Goal: Check status

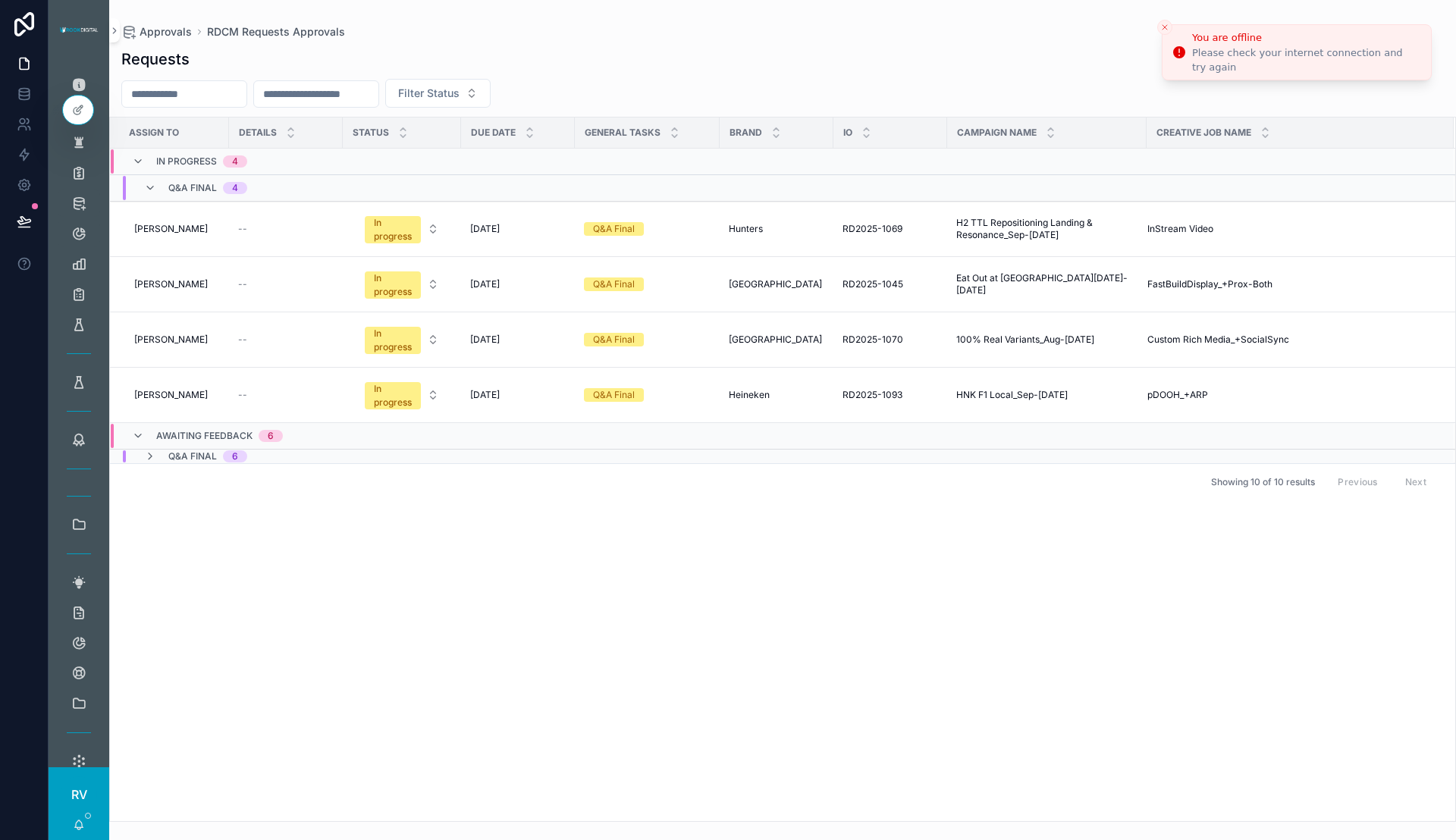
click at [1162, 26] on icon "Close toast" at bounding box center [1165, 28] width 9 height 9
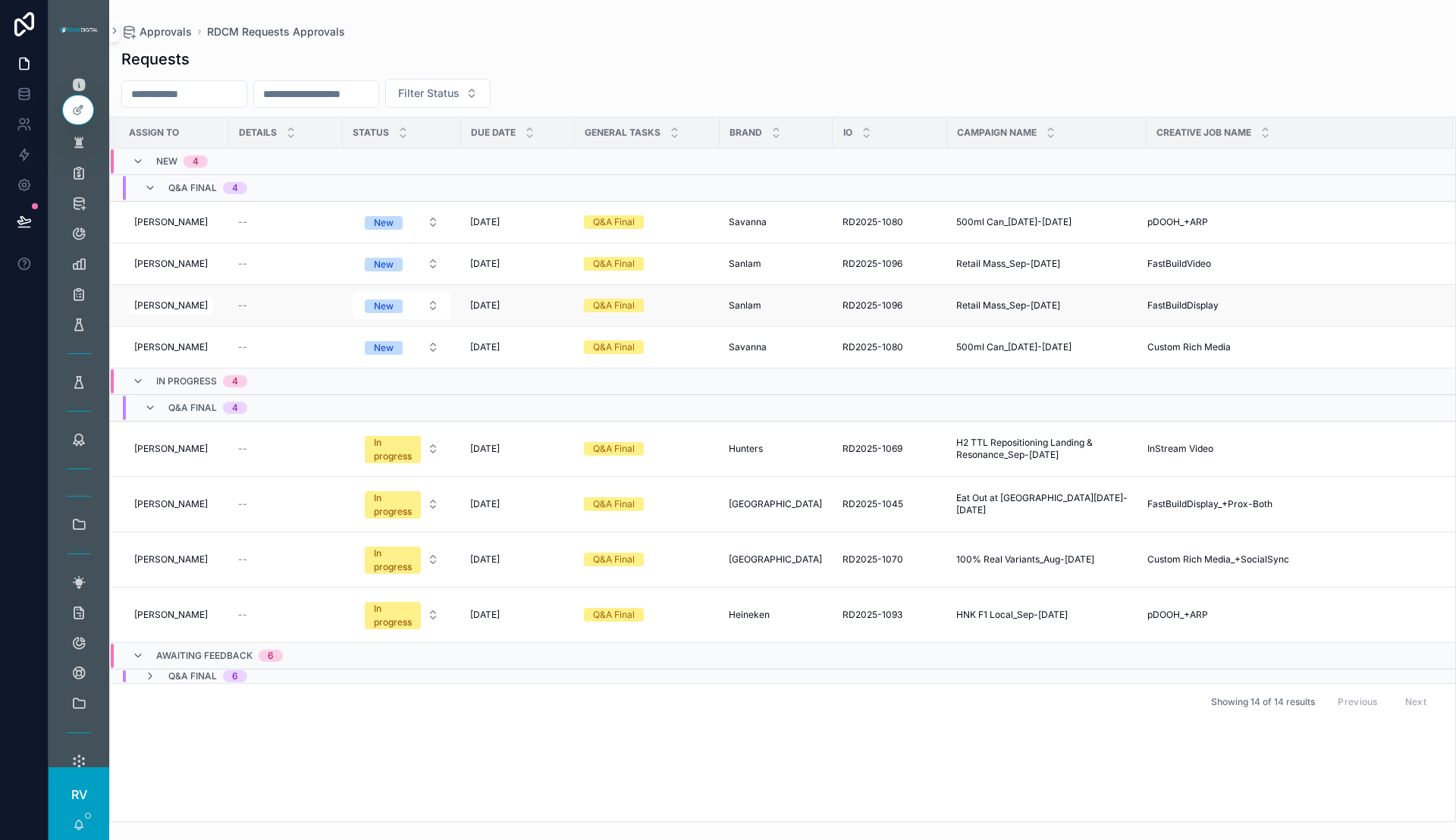
click at [1170, 315] on td "FastBuildDisplay FastBuildDisplay" at bounding box center [1300, 305] width 307 height 42
click at [1171, 307] on span "FastBuildDisplay" at bounding box center [1183, 305] width 72 height 12
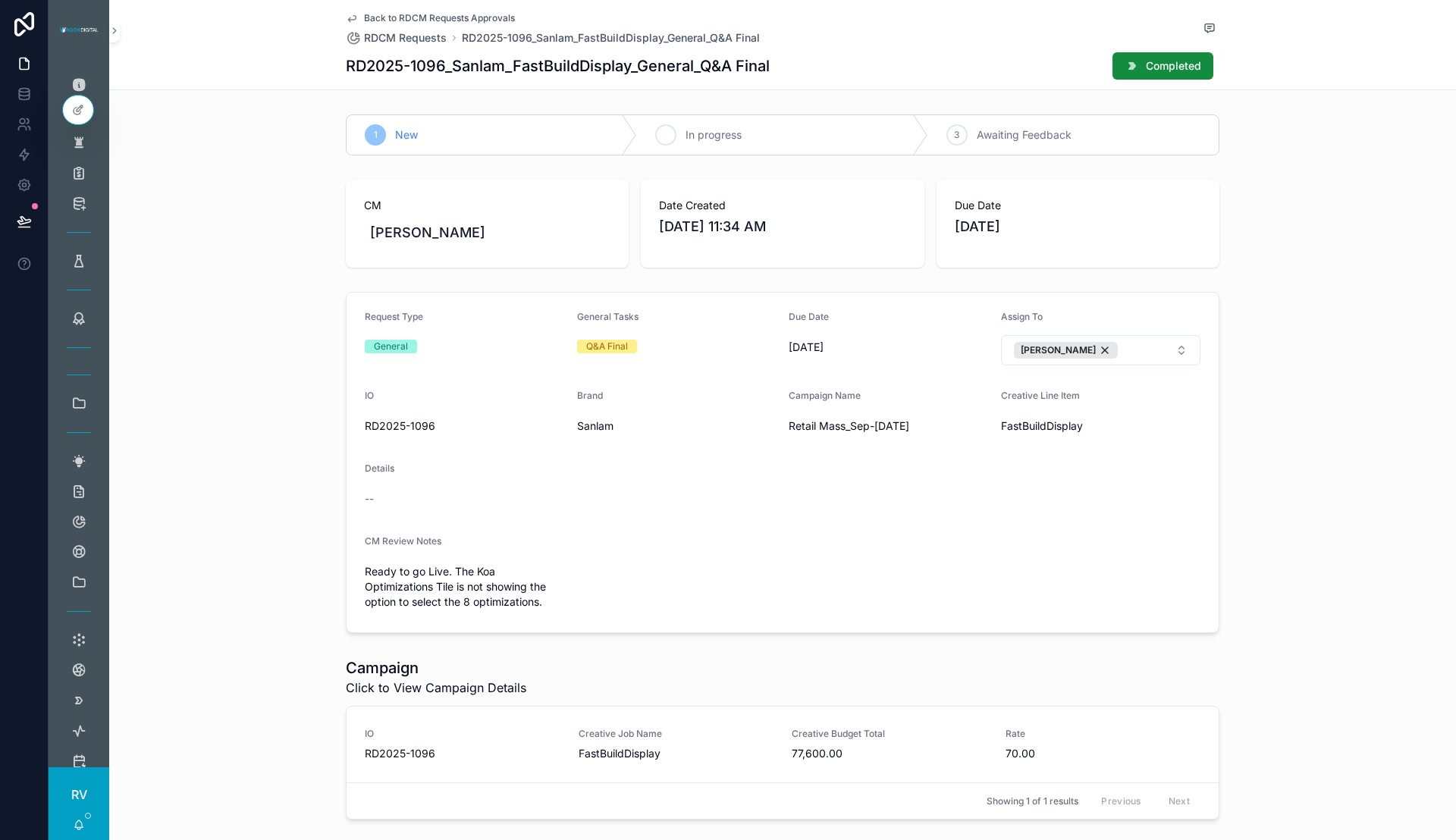
click at [707, 116] on div "2 In progress" at bounding box center [782, 135] width 290 height 39
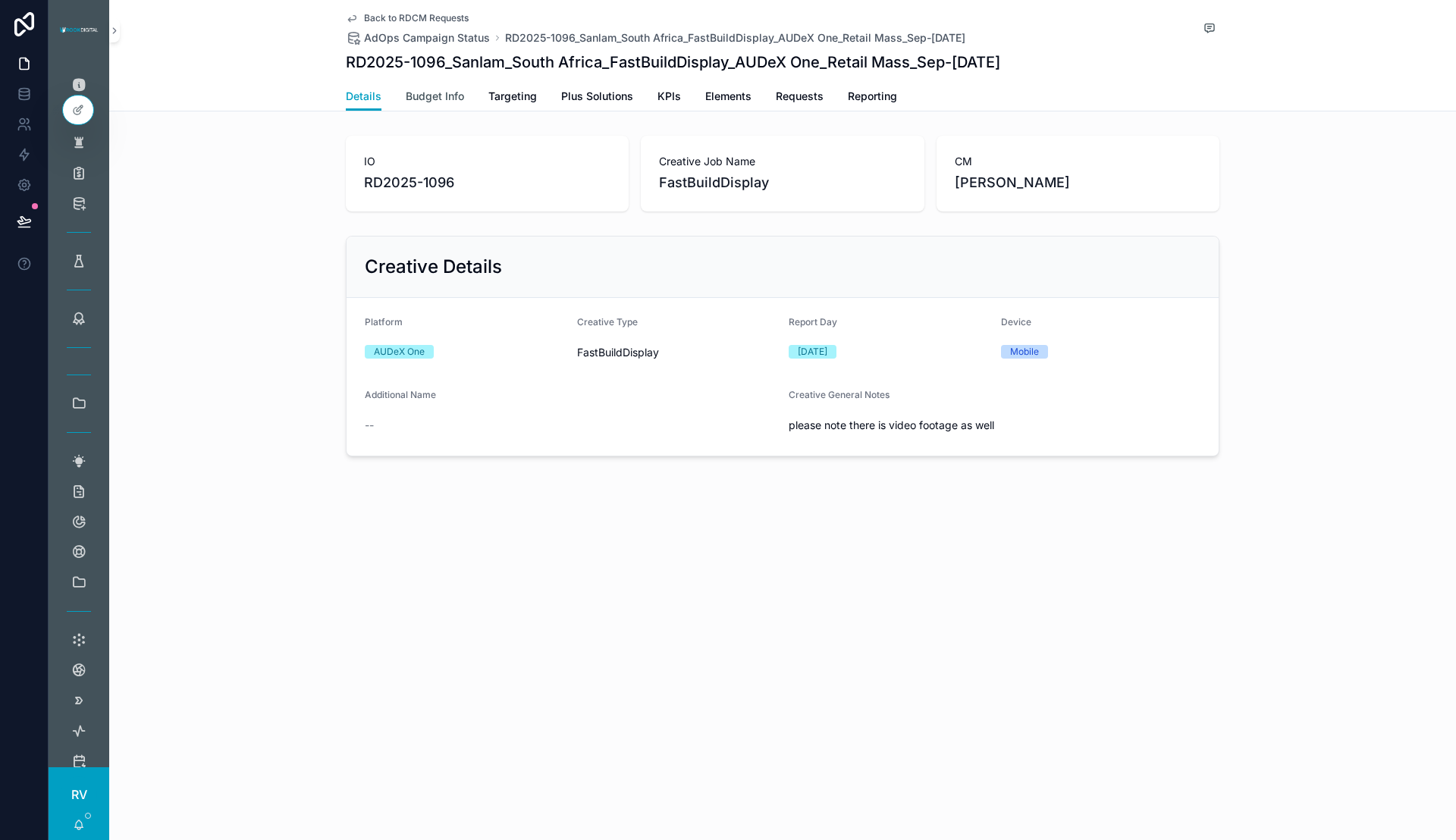
click at [441, 94] on span "Budget Info" at bounding box center [435, 96] width 58 height 15
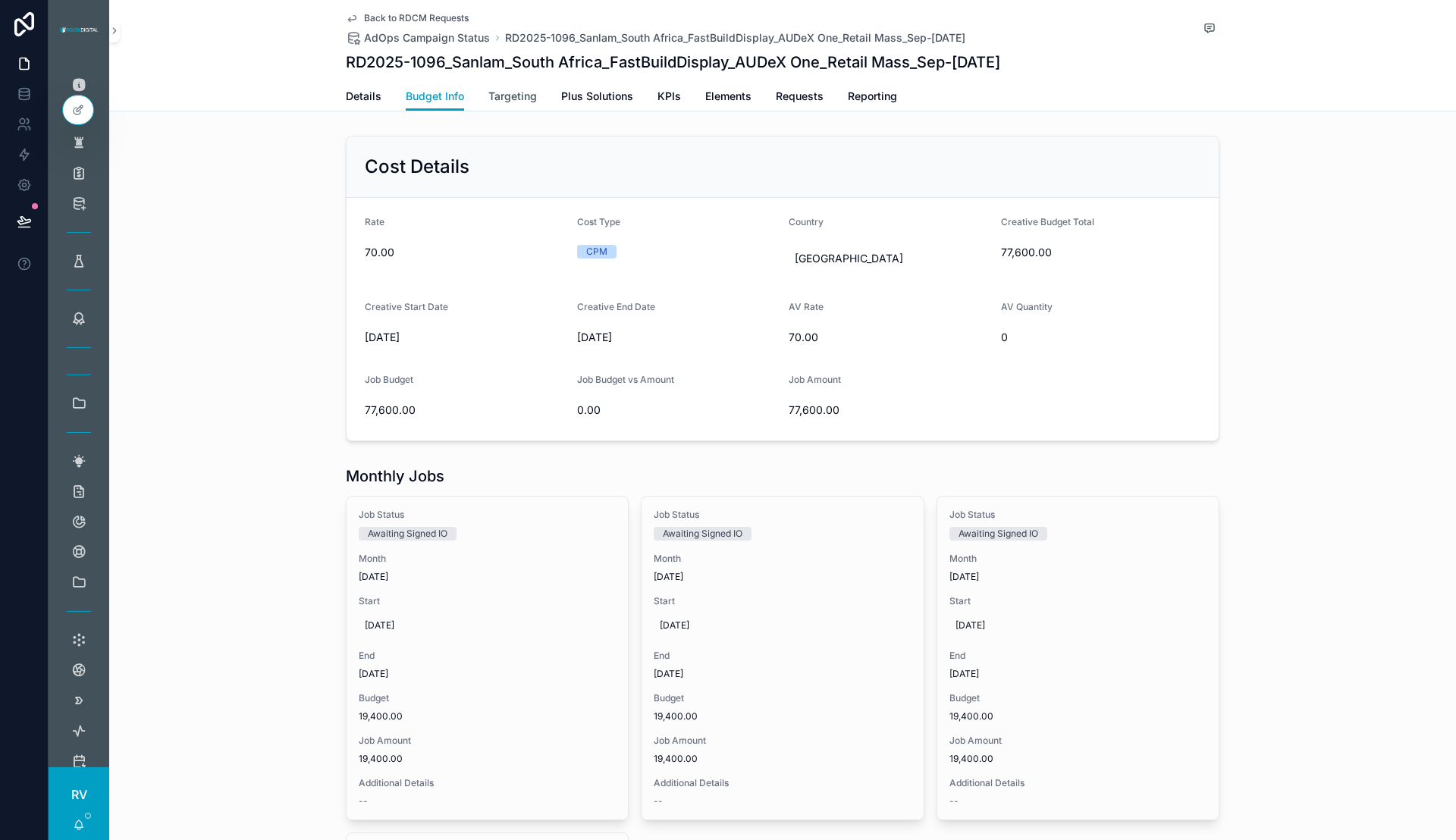
click at [511, 98] on span "Targeting" at bounding box center [513, 96] width 49 height 15
